Goal: Information Seeking & Learning: Learn about a topic

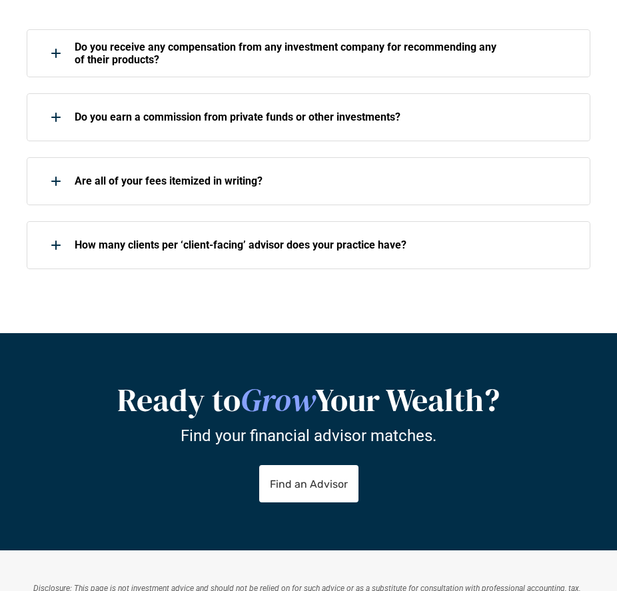
scroll to position [2080, 0]
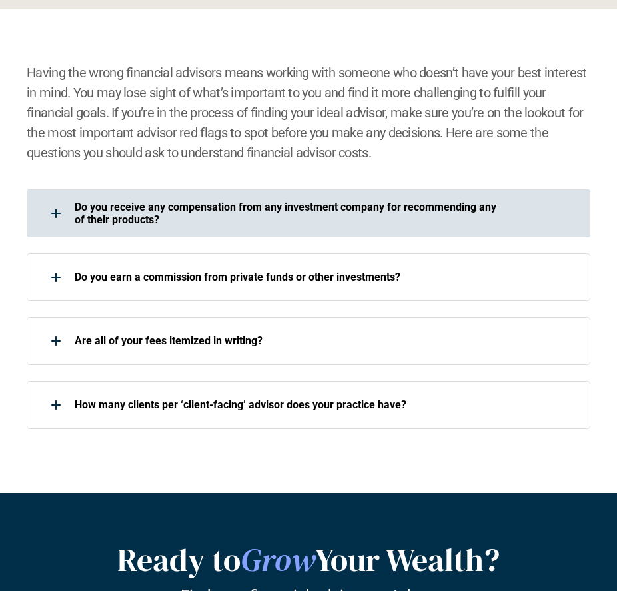
click at [357, 216] on p "Do you receive any compensation from any investment company for recommending an…" at bounding box center [286, 213] width 423 height 25
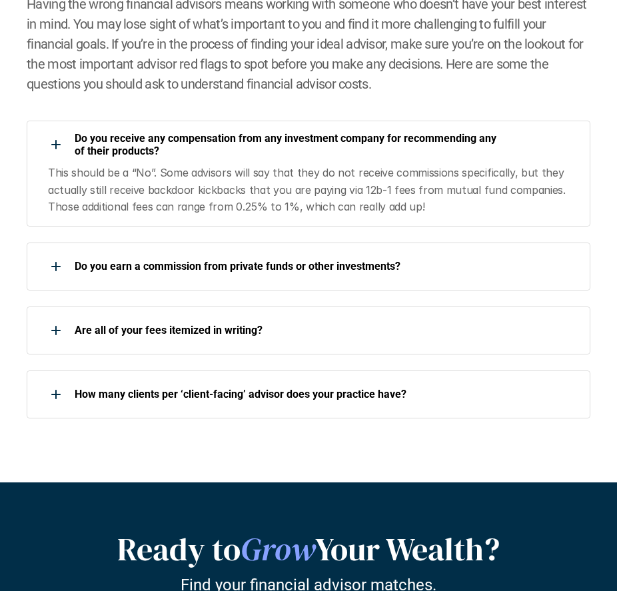
scroll to position [2160, 0]
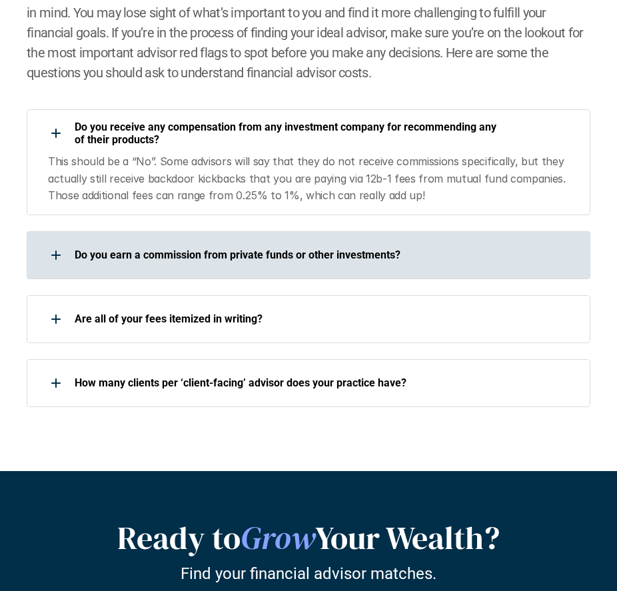
click at [389, 270] on div "Do you earn a commission from private funds or other investments?" at bounding box center [309, 255] width 564 height 48
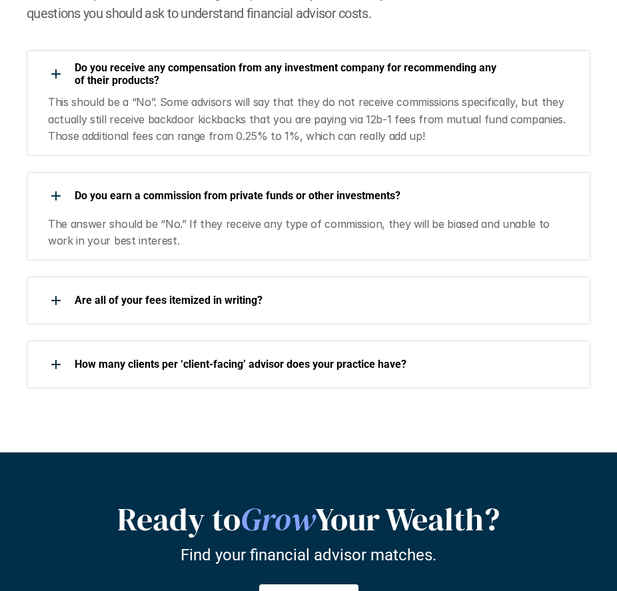
scroll to position [2240, 0]
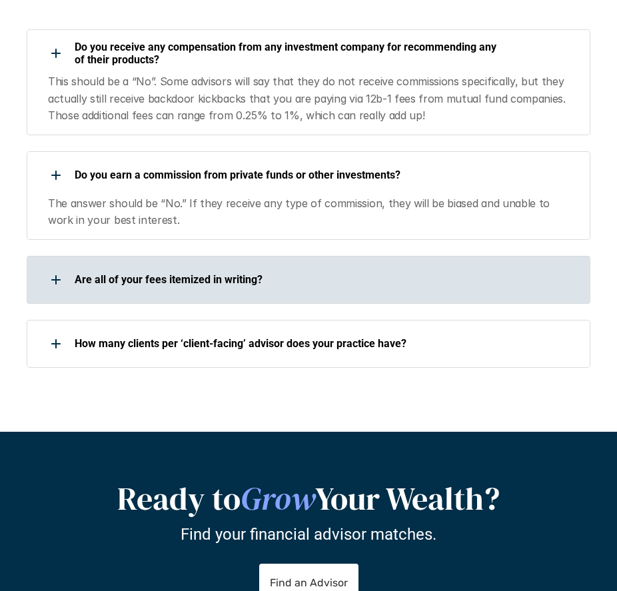
click at [389, 270] on div "Are all of your fees itemized in writing?" at bounding box center [262, 280] width 471 height 27
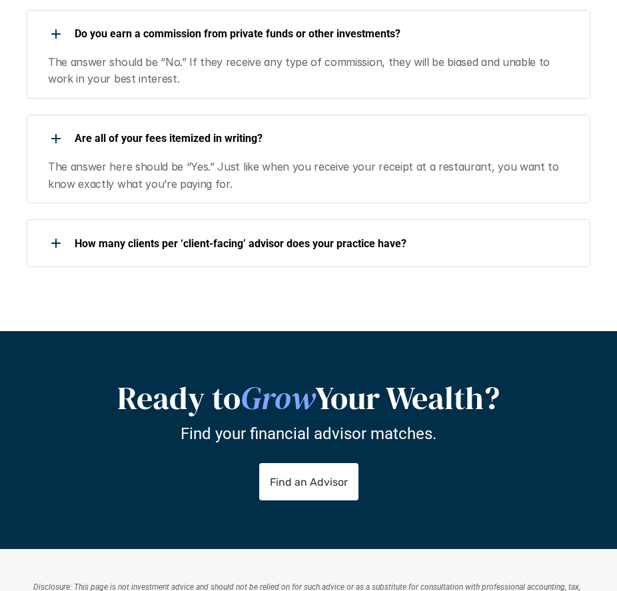
scroll to position [2400, 0]
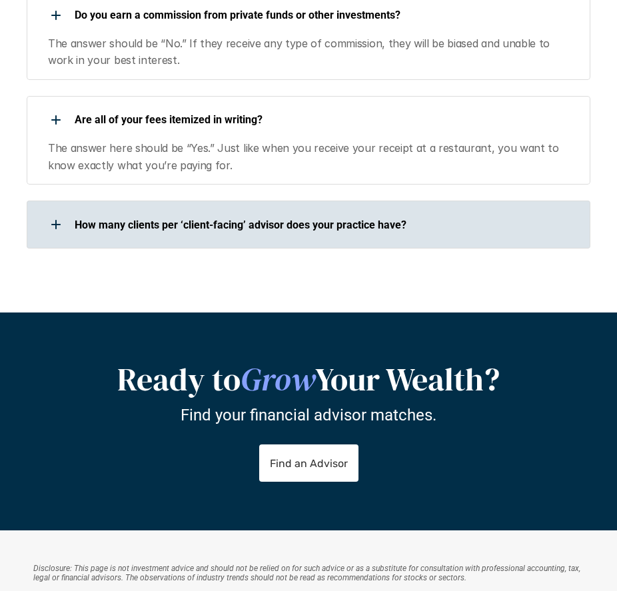
click at [431, 228] on p "How many clients per ‘client-facing’ advisor does your practice have?" at bounding box center [286, 225] width 423 height 13
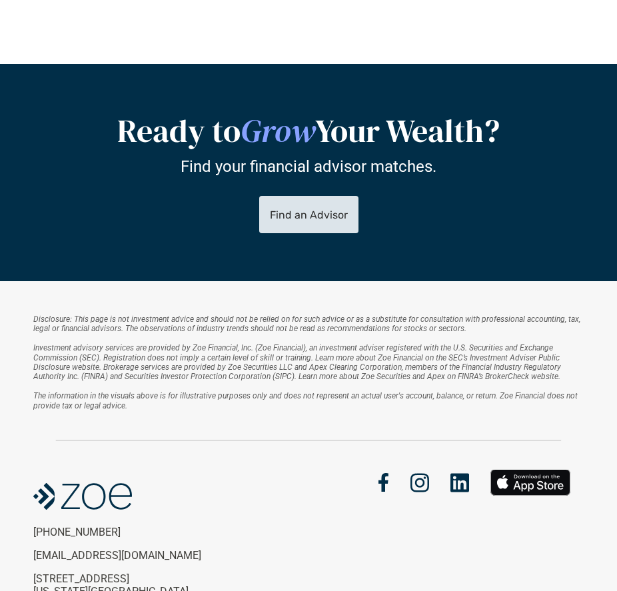
scroll to position [2872, 0]
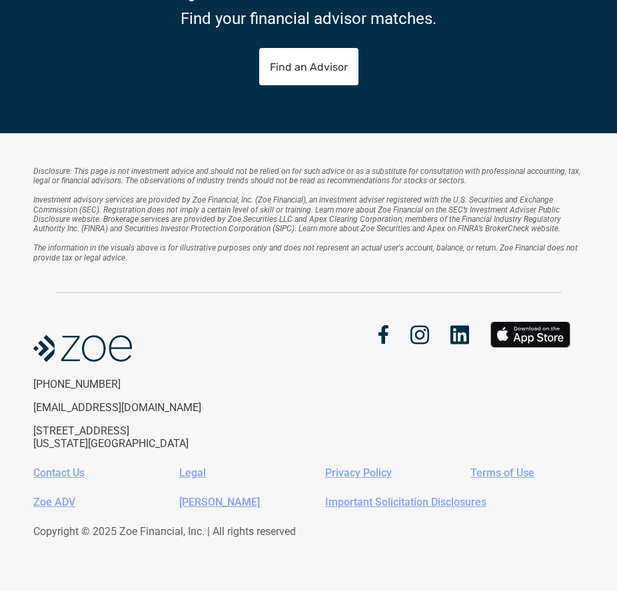
drag, startPoint x: 307, startPoint y: 315, endPoint x: 253, endPoint y: 340, distance: 58.8
click at [253, 340] on div "Disclosure: This page is not investment advice and should not be relied on for …" at bounding box center [308, 362] width 617 height 458
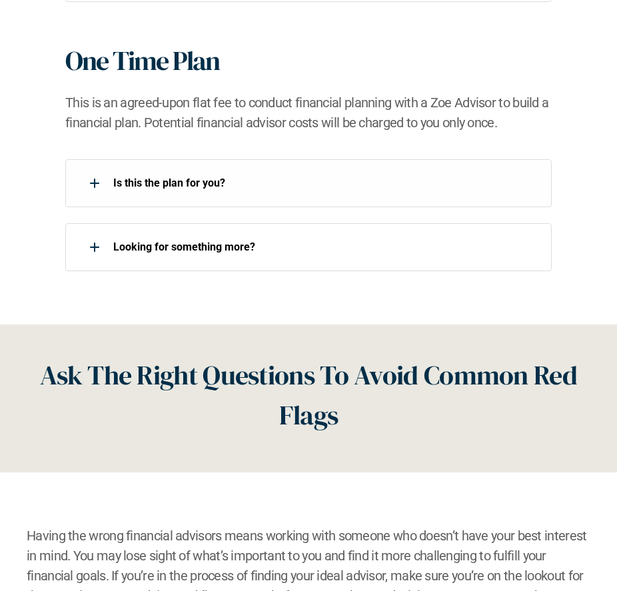
scroll to position [1512, 0]
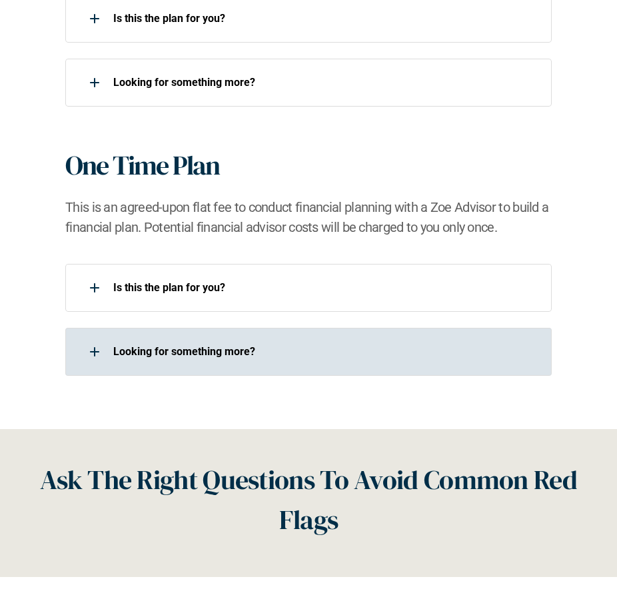
click at [400, 369] on div "Looking for something more?​" at bounding box center [308, 352] width 487 height 48
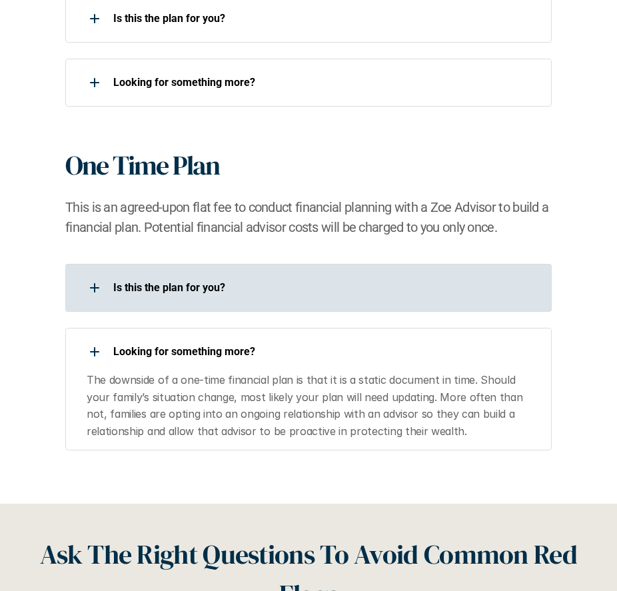
click at [388, 275] on div "Is this the plan for you?​" at bounding box center [300, 288] width 471 height 27
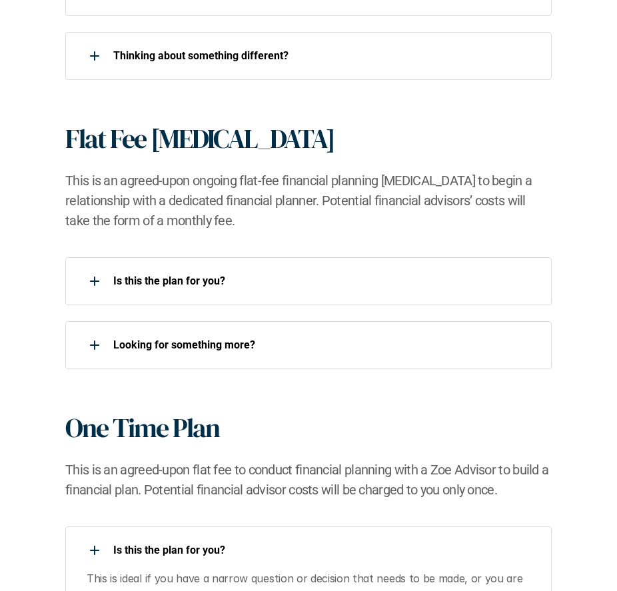
scroll to position [1192, 0]
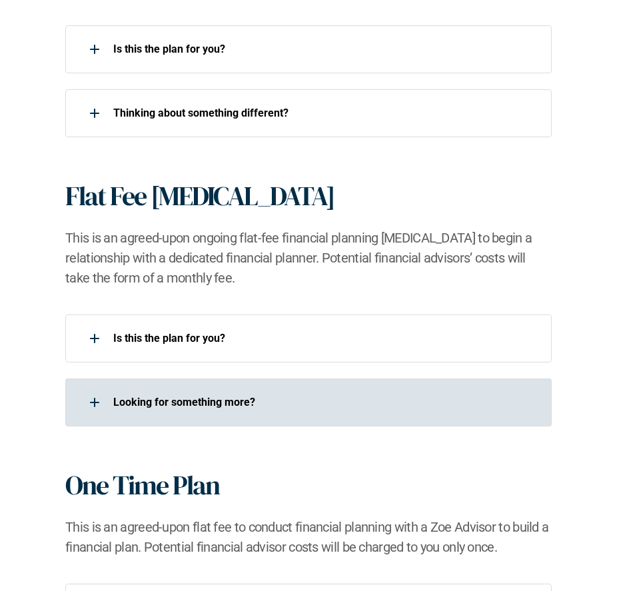
click at [377, 414] on div "Looking for something more?​" at bounding box center [300, 402] width 471 height 27
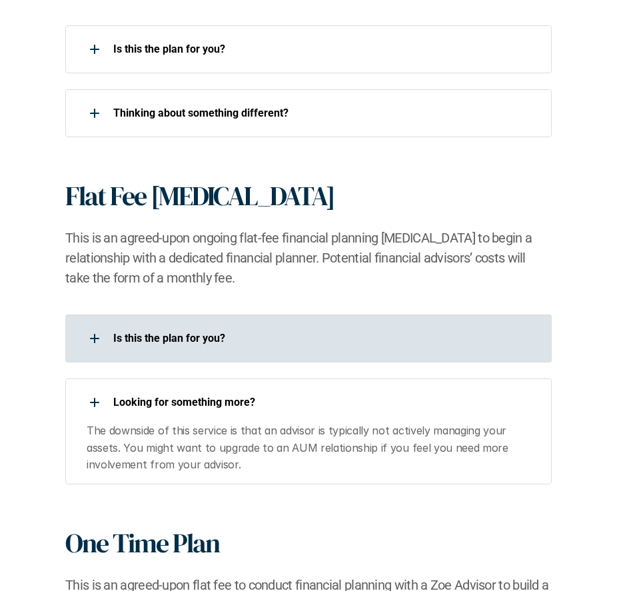
click at [380, 343] on p "Is this the plan for you?​" at bounding box center [324, 338] width 423 height 13
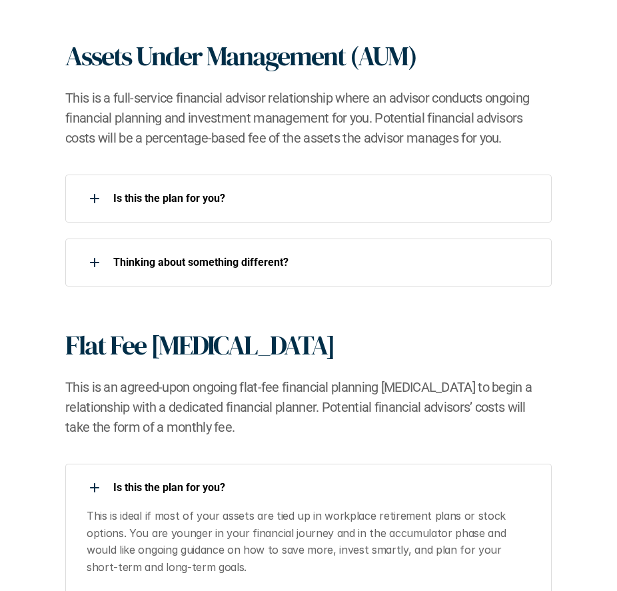
scroll to position [1032, 0]
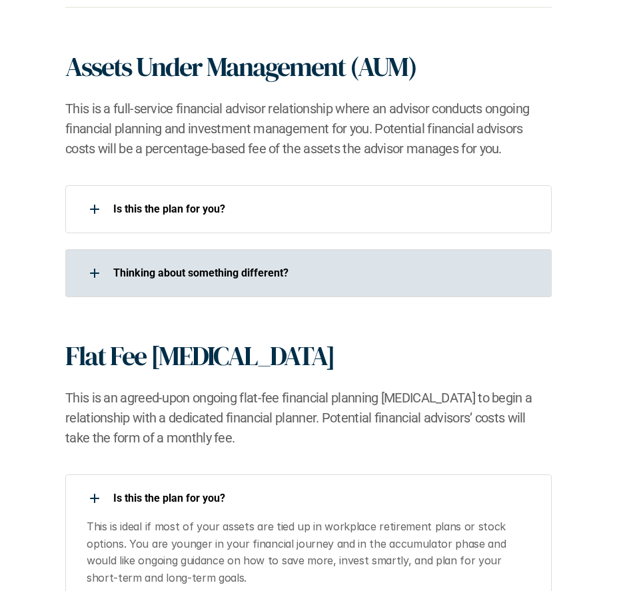
click at [377, 271] on p "​Thinking about something different?​" at bounding box center [324, 273] width 423 height 13
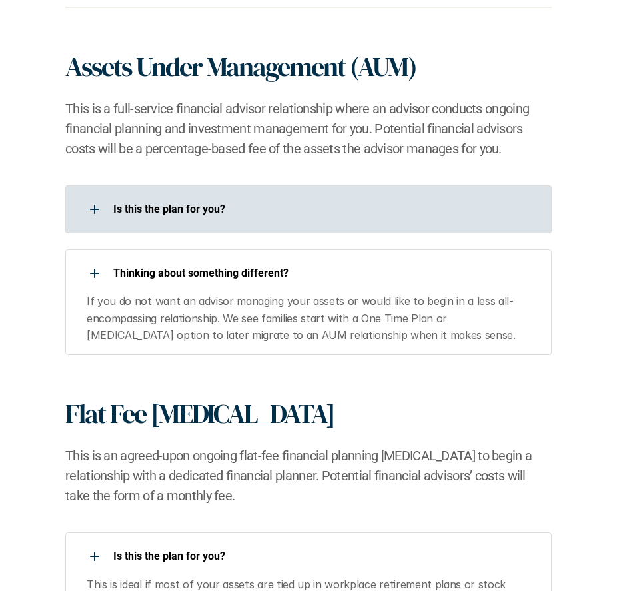
click at [387, 200] on div "Is this the plan for you?​" at bounding box center [300, 209] width 471 height 27
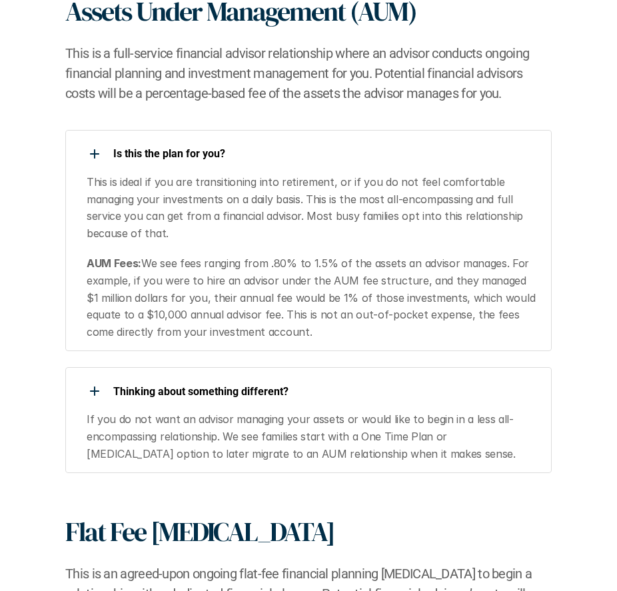
scroll to position [1112, 0]
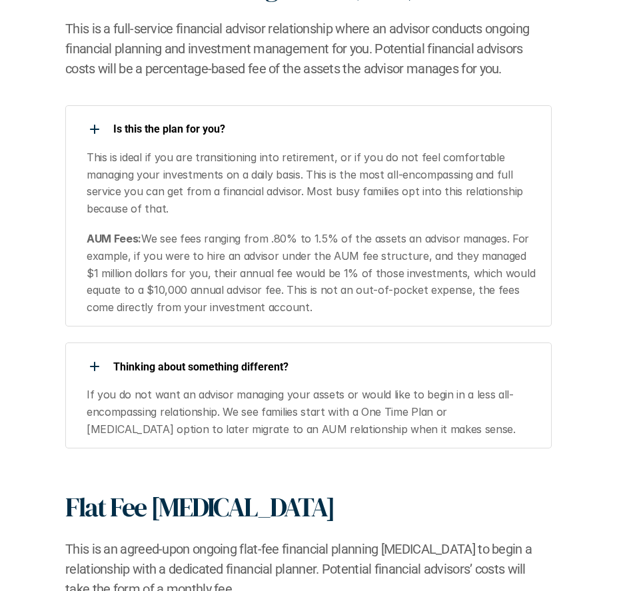
drag, startPoint x: 397, startPoint y: 320, endPoint x: 412, endPoint y: 227, distance: 94.5
click at [412, 227] on div "Is this the plan for you?​ This is ideal if you are transitioning into retireme…" at bounding box center [308, 215] width 487 height 221
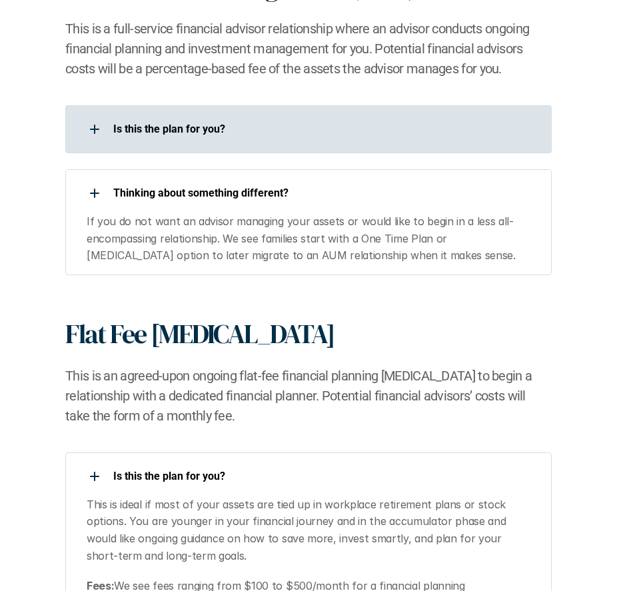
click at [412, 227] on p "If you do not want an advisor managing your assets or would like to begin in a …" at bounding box center [311, 238] width 449 height 51
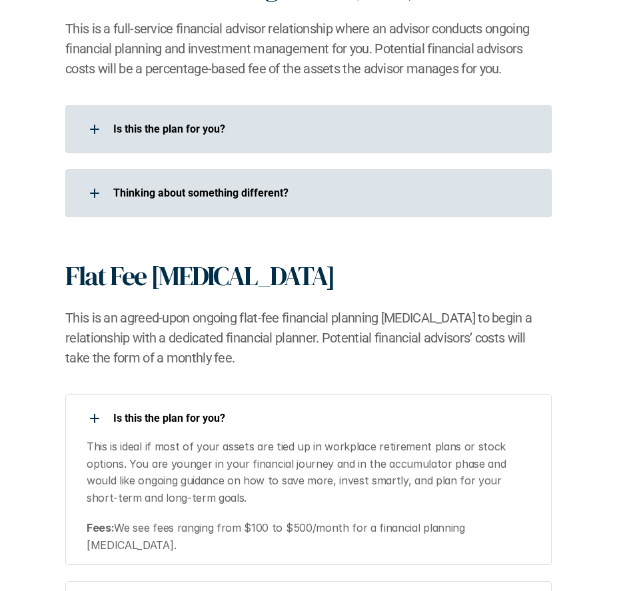
click at [431, 183] on div "​Thinking about something different?​" at bounding box center [300, 193] width 471 height 27
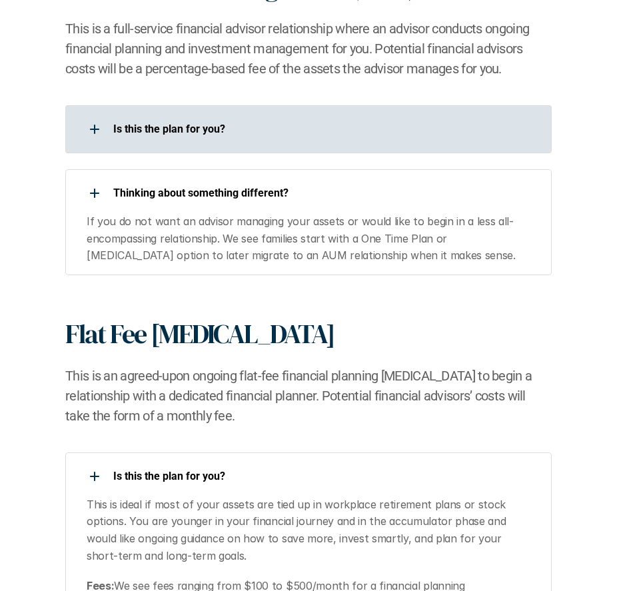
click at [443, 130] on p "Is this the plan for you?​" at bounding box center [324, 129] width 423 height 13
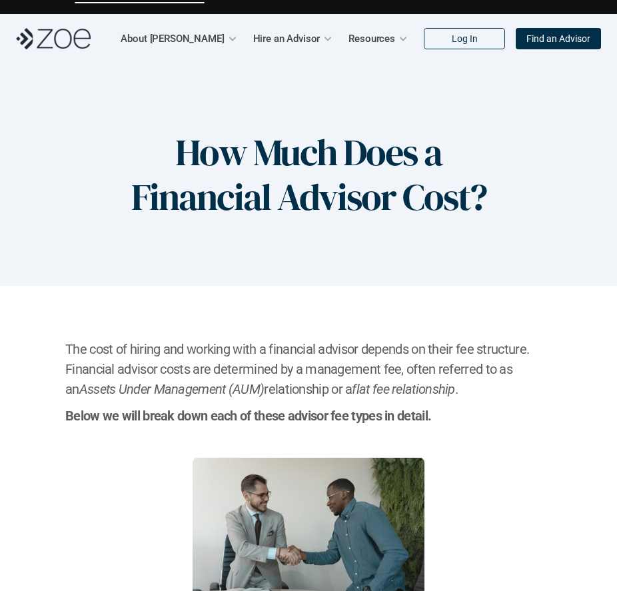
scroll to position [0, 0]
